Goal: Navigation & Orientation: Go to known website

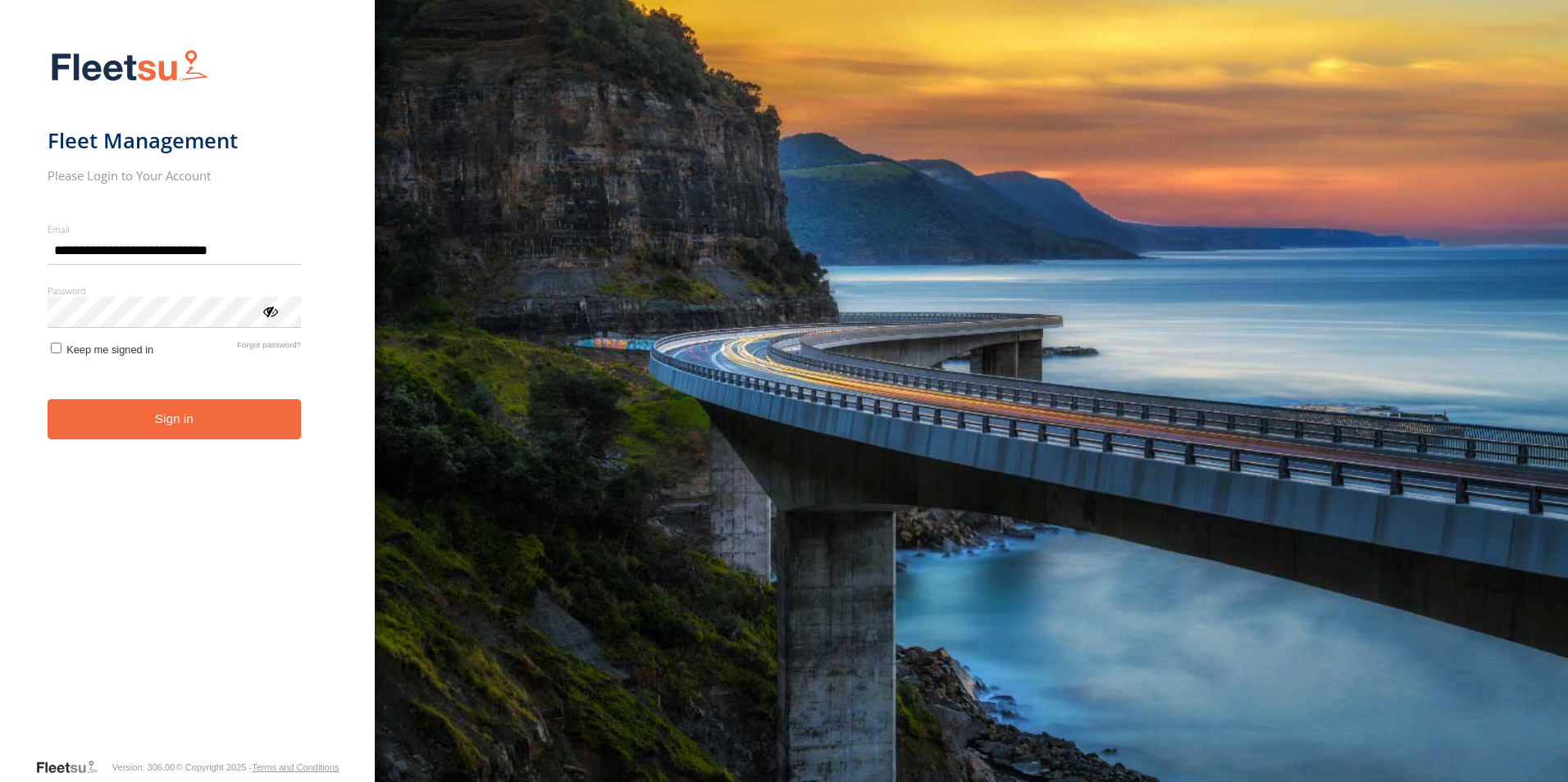
click at [159, 437] on button "Sign in" at bounding box center [174, 419] width 253 height 40
